Goal: Feedback & Contribution: Contribute content

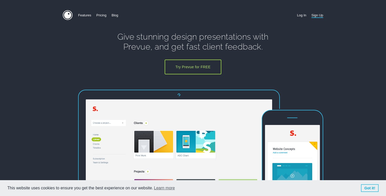
scroll to position [1064, 0]
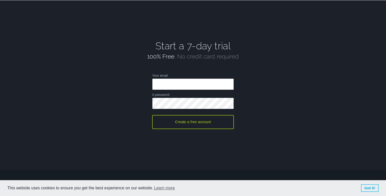
click at [199, 80] on input "Your email" at bounding box center [193, 83] width 82 height 11
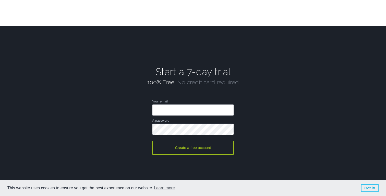
scroll to position [1040, 0]
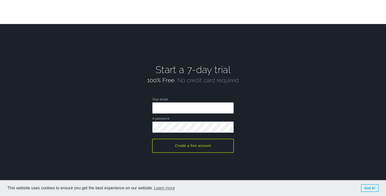
click at [205, 109] on input "Your email" at bounding box center [193, 107] width 82 height 11
type input "design@radishagency.co.uk"
click at [210, 146] on button "Create a free account" at bounding box center [193, 146] width 82 height 14
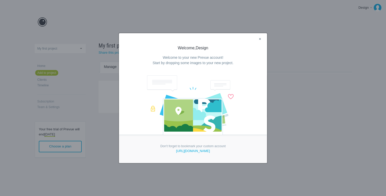
click at [260, 40] on link "×" at bounding box center [260, 39] width 6 height 7
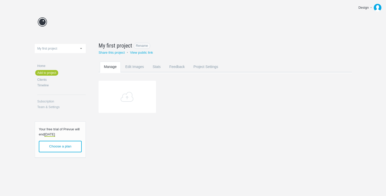
click at [119, 45] on span "My first project" at bounding box center [116, 45] width 34 height 8
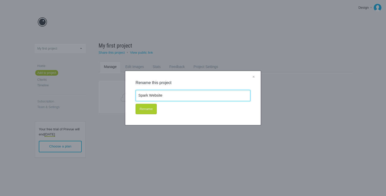
type input "Spark Website"
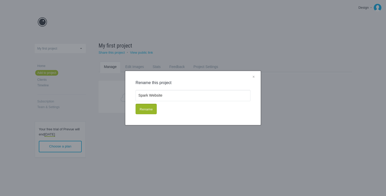
click at [144, 112] on button "Rename" at bounding box center [146, 109] width 21 height 11
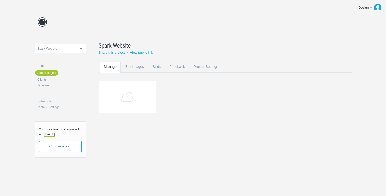
click at [73, 146] on span "Choose a plan" at bounding box center [60, 146] width 43 height 11
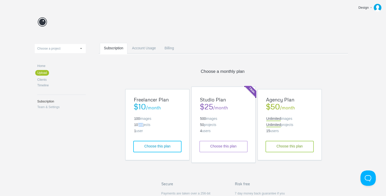
drag, startPoint x: 143, startPoint y: 125, endPoint x: 136, endPoint y: 125, distance: 6.4
click at [136, 125] on li "10 projects" at bounding box center [157, 125] width 48 height 4
click at [136, 125] on strong "10" at bounding box center [136, 125] width 4 height 4
drag, startPoint x: 148, startPoint y: 126, endPoint x: 136, endPoint y: 126, distance: 12.8
click at [136, 126] on li "10 projects" at bounding box center [157, 125] width 48 height 4
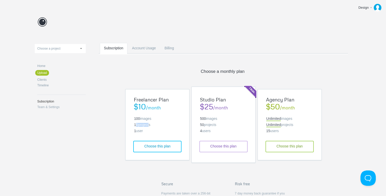
click at [136, 126] on strong "10" at bounding box center [136, 125] width 4 height 4
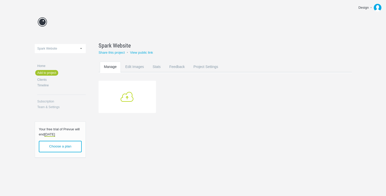
click at [126, 94] on link "Add" at bounding box center [127, 97] width 57 height 32
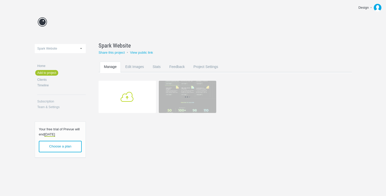
click at [134, 94] on link "Add" at bounding box center [127, 97] width 57 height 32
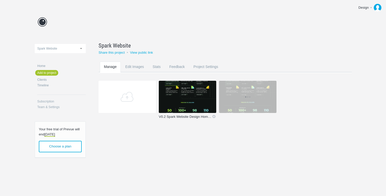
click at [189, 116] on link "V0.2 Spark Website Design Homepage Option A" at bounding box center [185, 117] width 53 height 5
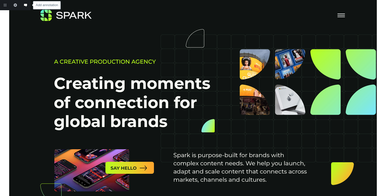
click at [23, 4] on link "Add annotation" at bounding box center [25, 5] width 10 height 10
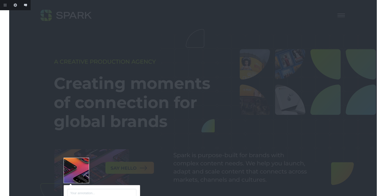
drag, startPoint x: 187, startPoint y: 28, endPoint x: 70, endPoint y: 170, distance: 183.5
click at [70, 170] on div at bounding box center [76, 169] width 25 height 25
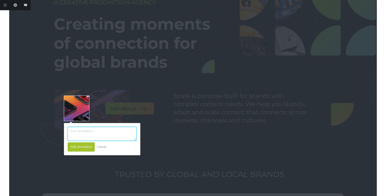
scroll to position [60, 0]
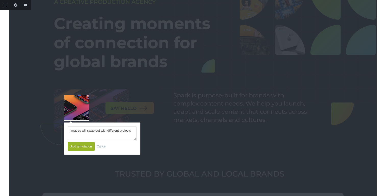
click at [82, 148] on button "Add annotation" at bounding box center [81, 146] width 27 height 9
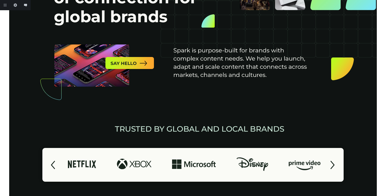
scroll to position [0, 0]
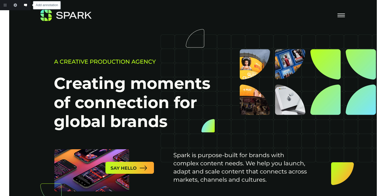
click at [24, 5] on link "Add annotation" at bounding box center [25, 5] width 10 height 10
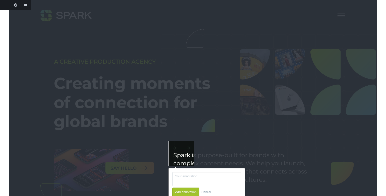
drag, startPoint x: 189, startPoint y: 30, endPoint x: 177, endPoint y: 157, distance: 128.4
click at [177, 157] on div at bounding box center [180, 153] width 25 height 25
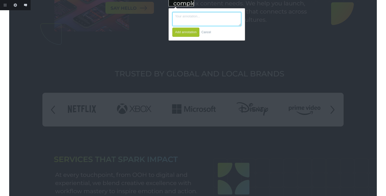
scroll to position [157, 0]
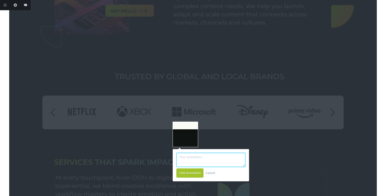
drag, startPoint x: 183, startPoint y: 4, endPoint x: 187, endPoint y: 141, distance: 137.9
click at [187, 141] on div at bounding box center [185, 133] width 25 height 25
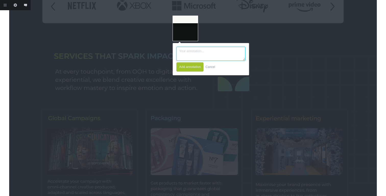
scroll to position [271, 0]
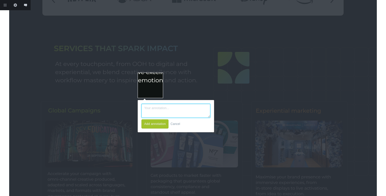
drag, startPoint x: 183, startPoint y: 25, endPoint x: 138, endPoint y: 155, distance: 137.7
click at [138, 97] on div at bounding box center [150, 84] width 25 height 25
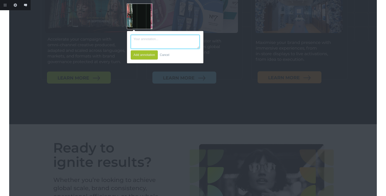
scroll to position [403, 0]
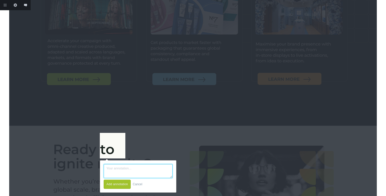
drag, startPoint x: 138, startPoint y: 16, endPoint x: 106, endPoint y: 158, distance: 145.6
click at [106, 158] on div at bounding box center [112, 145] width 25 height 25
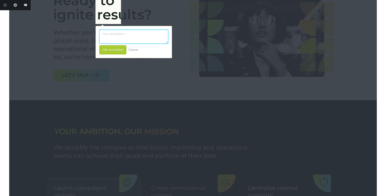
scroll to position [546, 0]
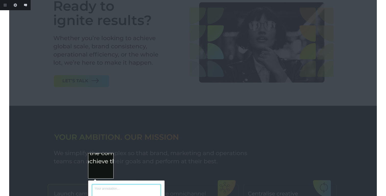
drag, startPoint x: 111, startPoint y: 24, endPoint x: 104, endPoint y: 173, distance: 149.5
click at [104, 173] on div at bounding box center [100, 165] width 25 height 25
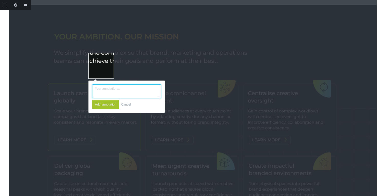
scroll to position [656, 0]
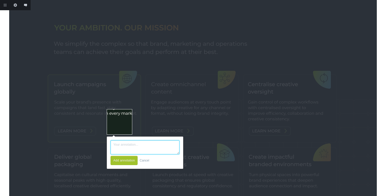
drag, startPoint x: 102, startPoint y: 65, endPoint x: 120, endPoint y: 129, distance: 67.1
click at [120, 129] on div at bounding box center [119, 121] width 25 height 25
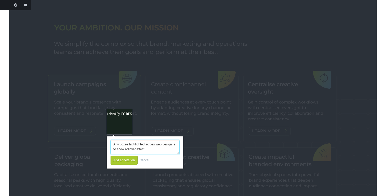
type textarea "Any boxes highlighted across web design is to show rollover effect"
click at [124, 158] on button "Add annotation" at bounding box center [123, 159] width 27 height 9
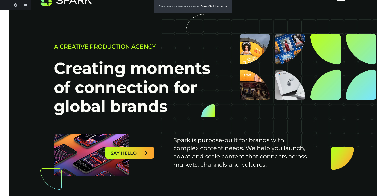
scroll to position [0, 0]
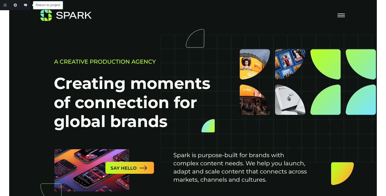
click at [6, 7] on link "Return to project" at bounding box center [5, 5] width 10 height 10
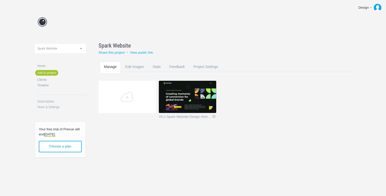
click at [175, 92] on img at bounding box center [187, 97] width 57 height 32
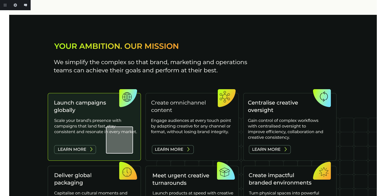
scroll to position [643, 0]
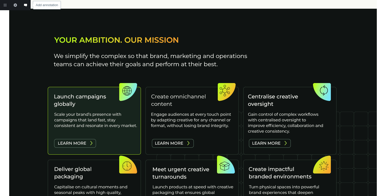
click at [24, 6] on link "Add annotation" at bounding box center [25, 5] width 10 height 10
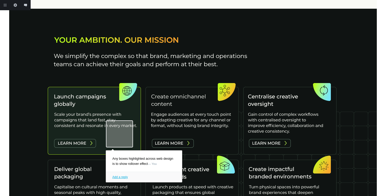
click at [168, 157] on p "Any boxes highlighted across web design is to show rollover effect — You" at bounding box center [144, 160] width 76 height 21
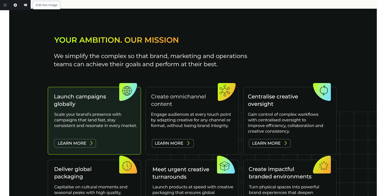
click at [17, 4] on link "Edit this image" at bounding box center [15, 5] width 10 height 10
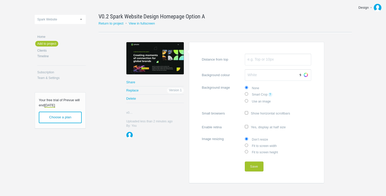
scroll to position [24, 0]
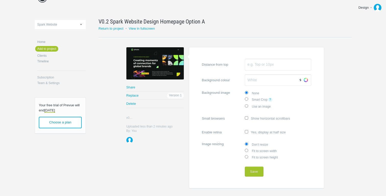
click at [140, 55] on div at bounding box center [154, 63] width 57 height 32
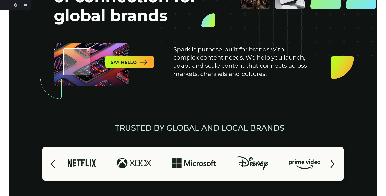
scroll to position [105, 0]
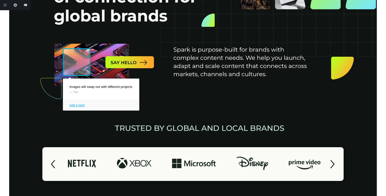
click at [84, 69] on link at bounding box center [76, 62] width 29 height 29
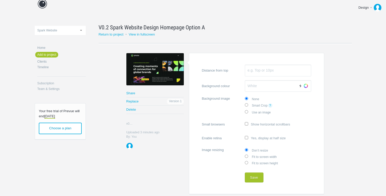
scroll to position [19, 0]
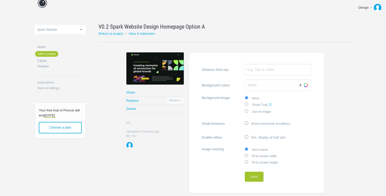
click at [159, 77] on div at bounding box center [154, 68] width 57 height 32
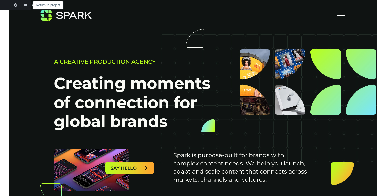
click at [7, 7] on link "Return to project" at bounding box center [5, 5] width 10 height 10
click at [17, 6] on link "Edit this image" at bounding box center [15, 5] width 10 height 10
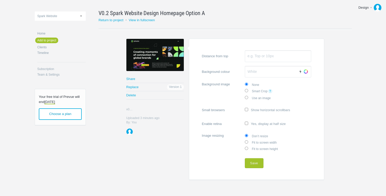
scroll to position [41, 0]
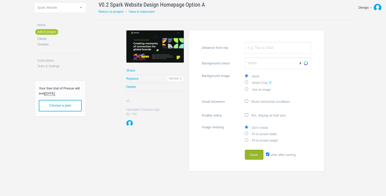
click at [255, 155] on button "Save" at bounding box center [254, 155] width 19 height 10
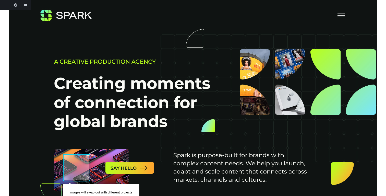
click at [89, 160] on link at bounding box center [76, 167] width 29 height 29
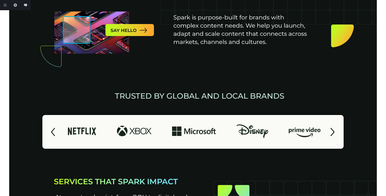
scroll to position [142, 0]
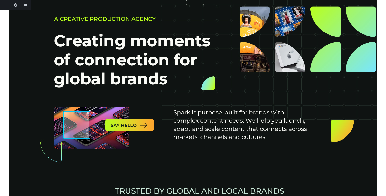
scroll to position [0, 0]
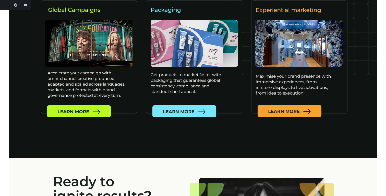
scroll to position [363, 0]
